Goal: Transaction & Acquisition: Purchase product/service

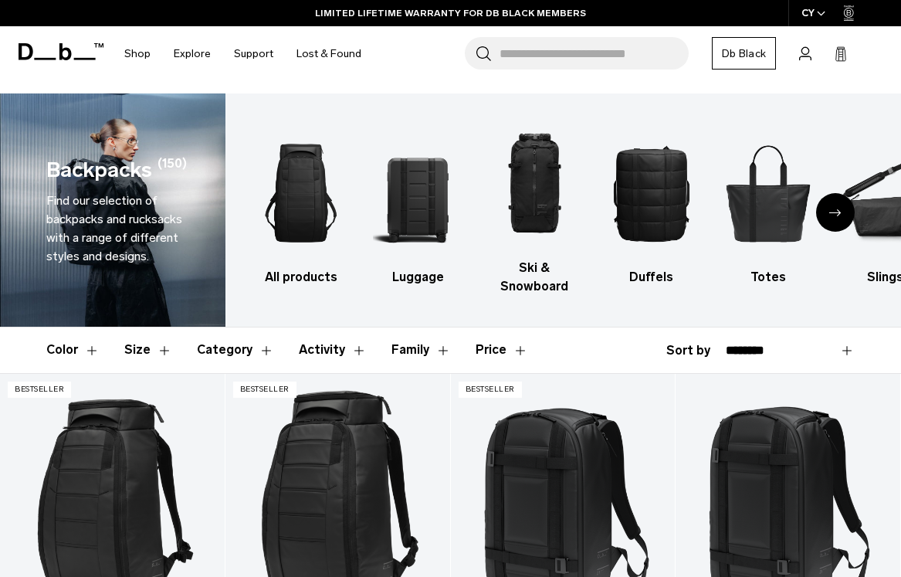
click at [161, 348] on button "Size" at bounding box center [148, 349] width 48 height 45
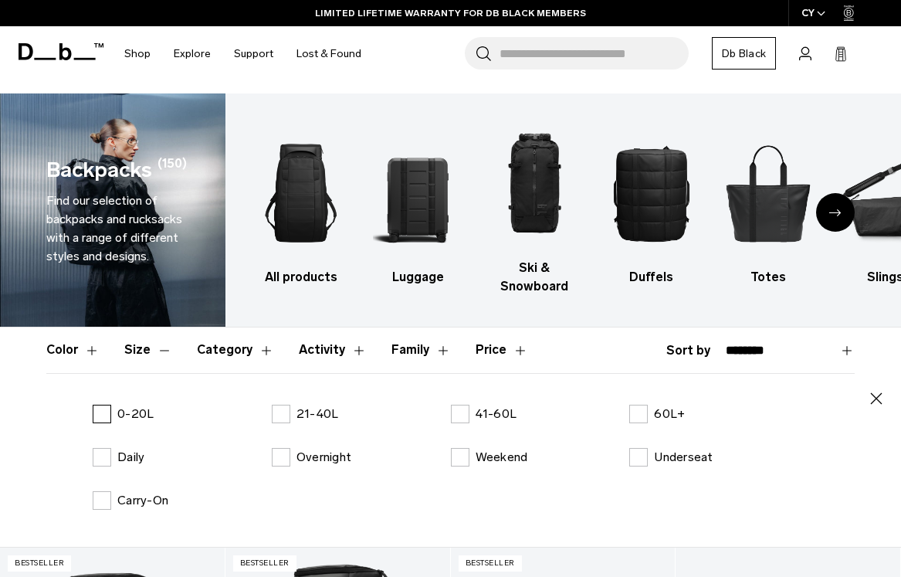
click at [103, 414] on label "0-20L" at bounding box center [123, 414] width 61 height 19
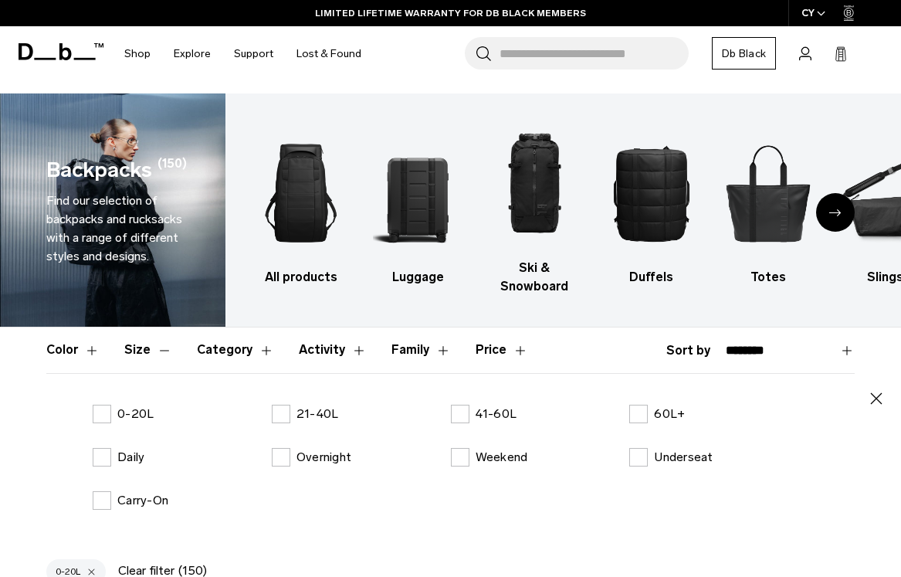
click at [879, 397] on icon "button" at bounding box center [876, 398] width 19 height 19
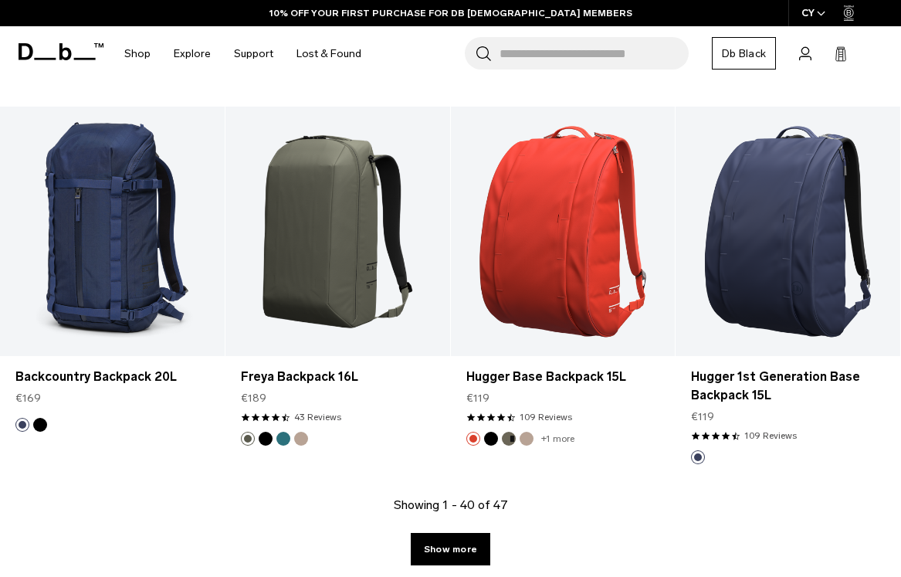
scroll to position [3645, 0]
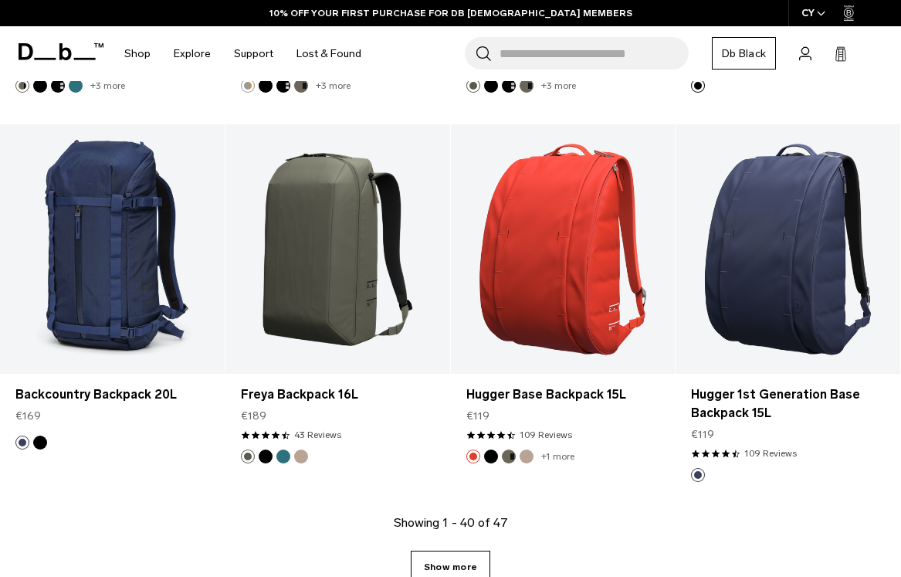
click at [476, 551] on link "Show more" at bounding box center [451, 567] width 80 height 32
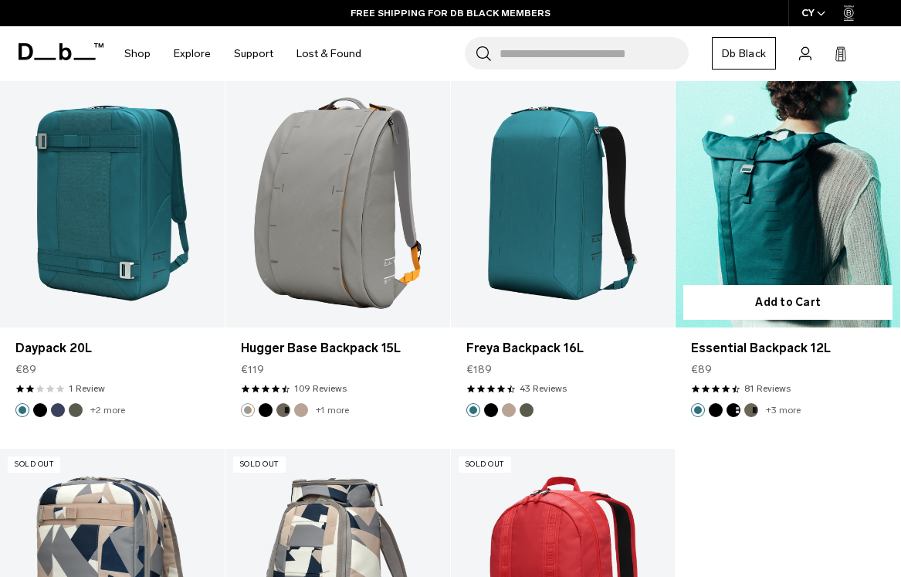
scroll to position [4083, 0]
